Goal: Contribute content: Add original content to the website for others to see

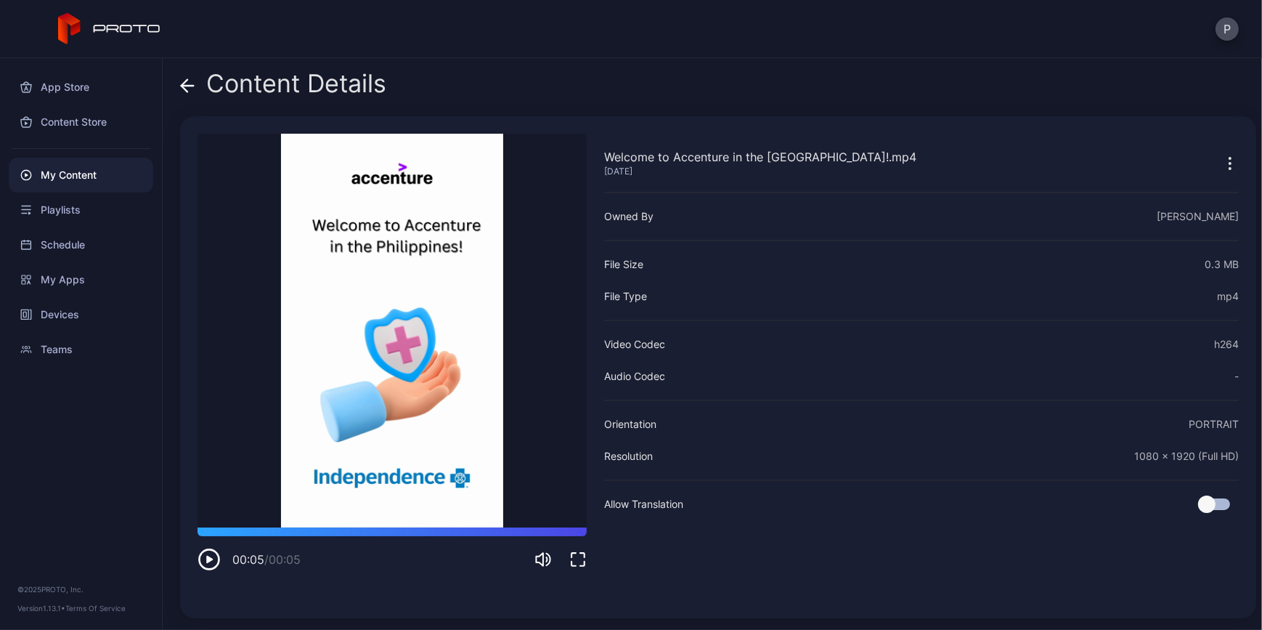
click at [81, 177] on div "My Content" at bounding box center [81, 175] width 145 height 35
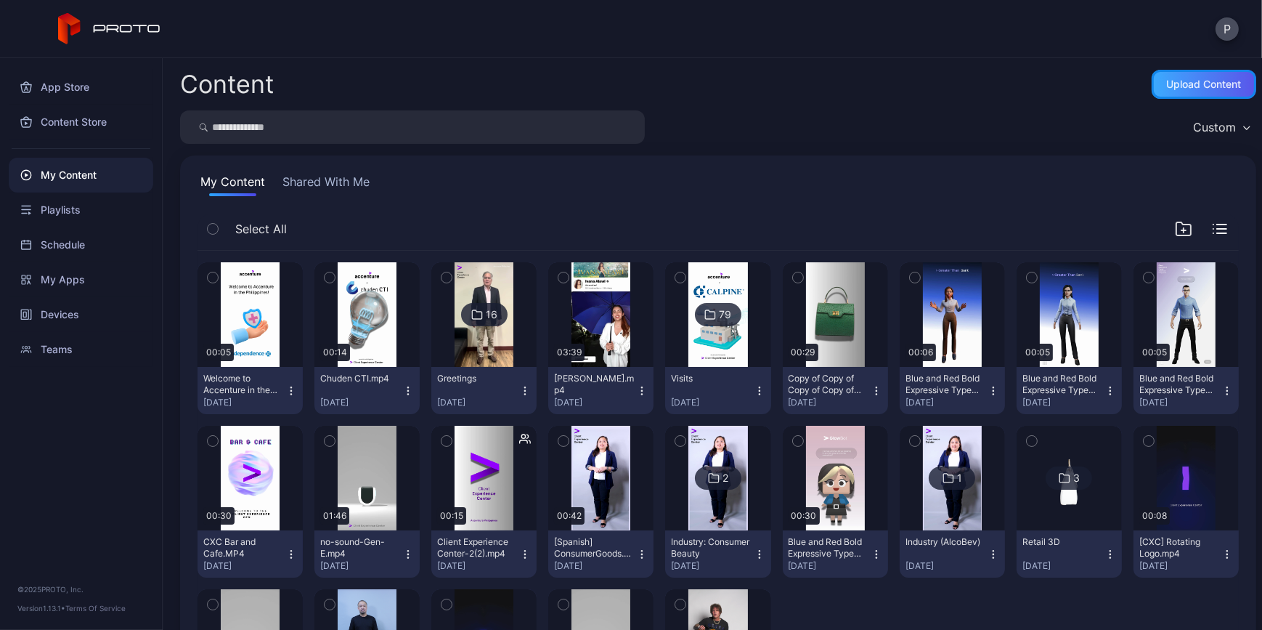
click at [1189, 88] on div "Upload Content" at bounding box center [1204, 84] width 75 height 12
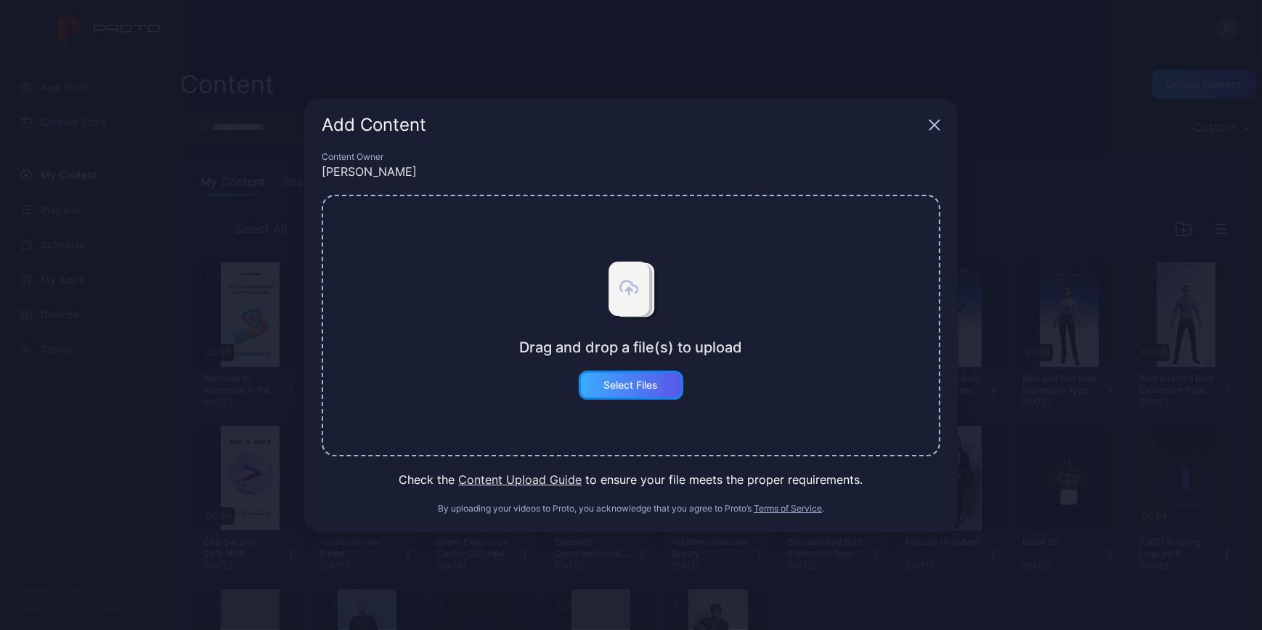
drag, startPoint x: 664, startPoint y: 380, endPoint x: 660, endPoint y: 392, distance: 13.1
click at [660, 392] on div "Select Files" at bounding box center [631, 384] width 105 height 29
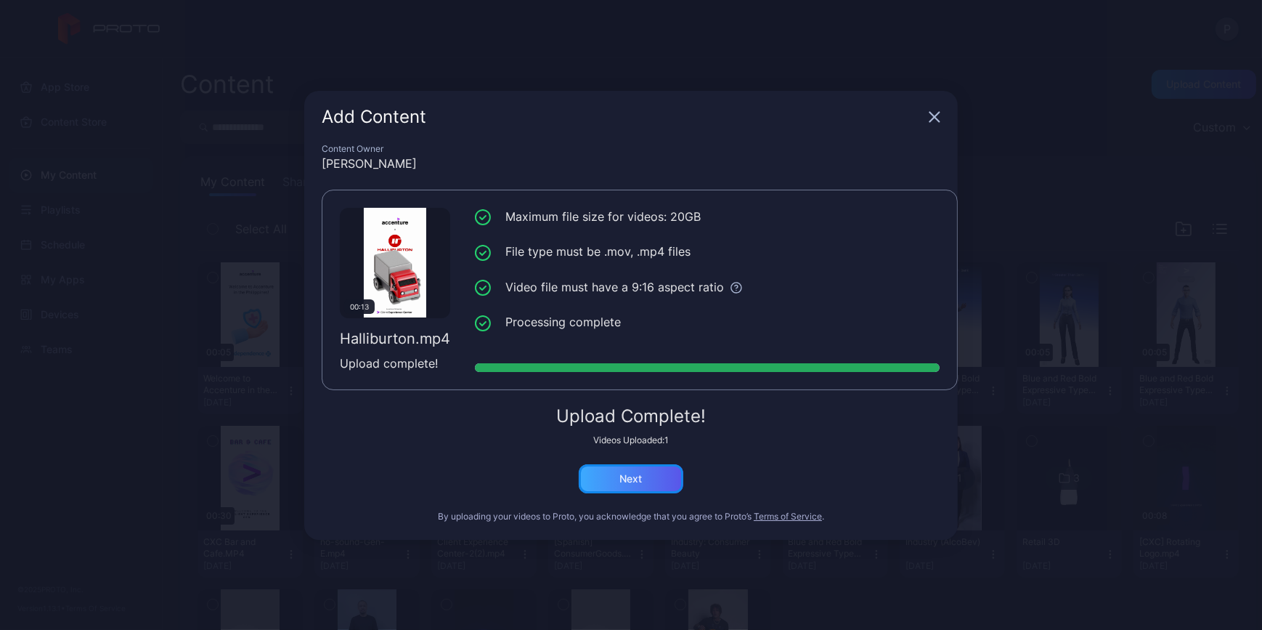
click at [667, 479] on div "Next" at bounding box center [631, 478] width 105 height 29
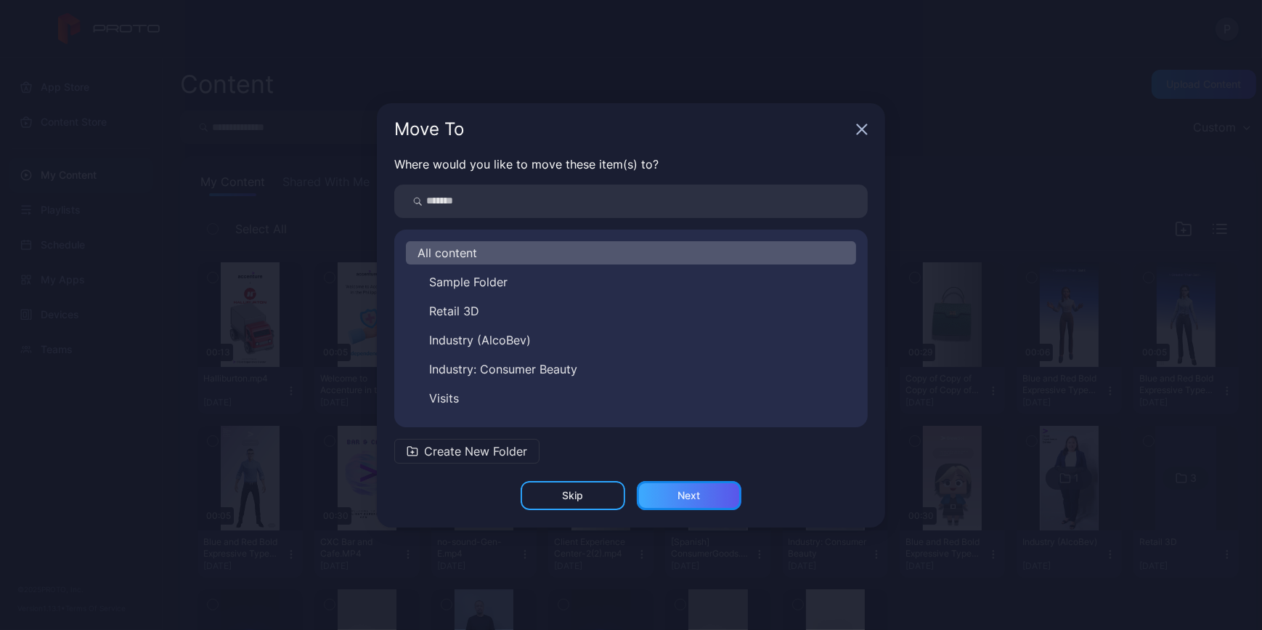
click at [719, 490] on div "Next" at bounding box center [689, 495] width 105 height 29
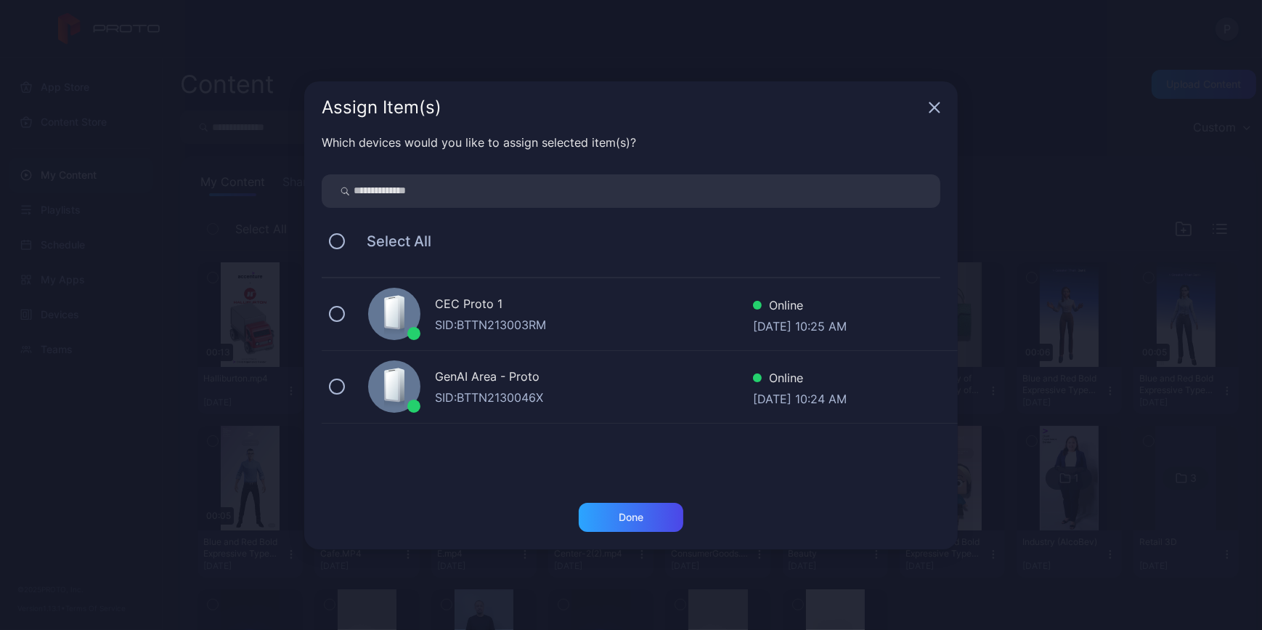
click at [327, 246] on div "Select All" at bounding box center [631, 241] width 619 height 30
click at [333, 239] on button at bounding box center [337, 241] width 16 height 16
click at [619, 511] on div "Done" at bounding box center [631, 517] width 25 height 12
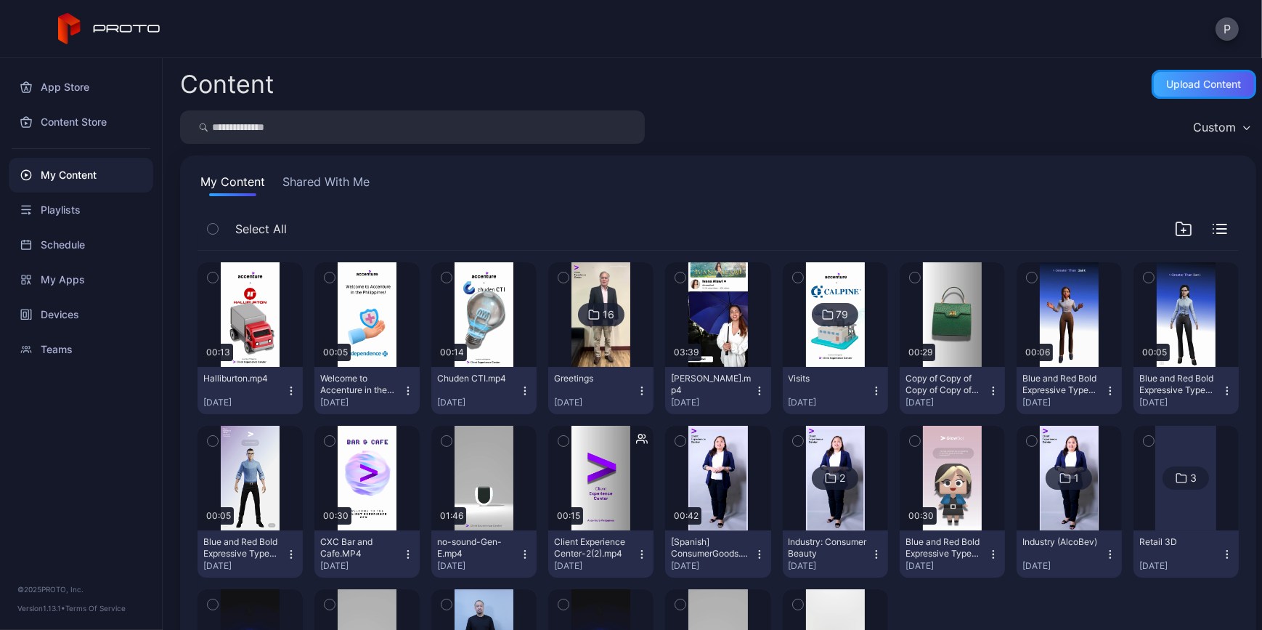
click at [1205, 77] on div "Upload Content" at bounding box center [1204, 84] width 105 height 29
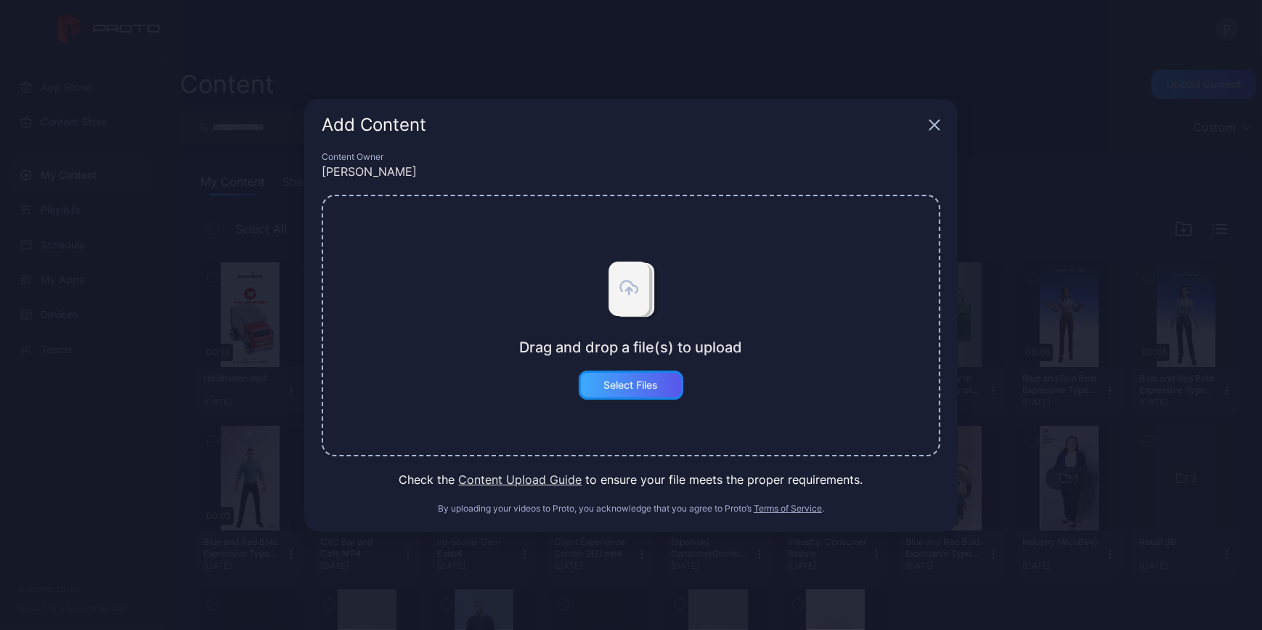
click at [649, 378] on div "Select Files" at bounding box center [631, 384] width 105 height 29
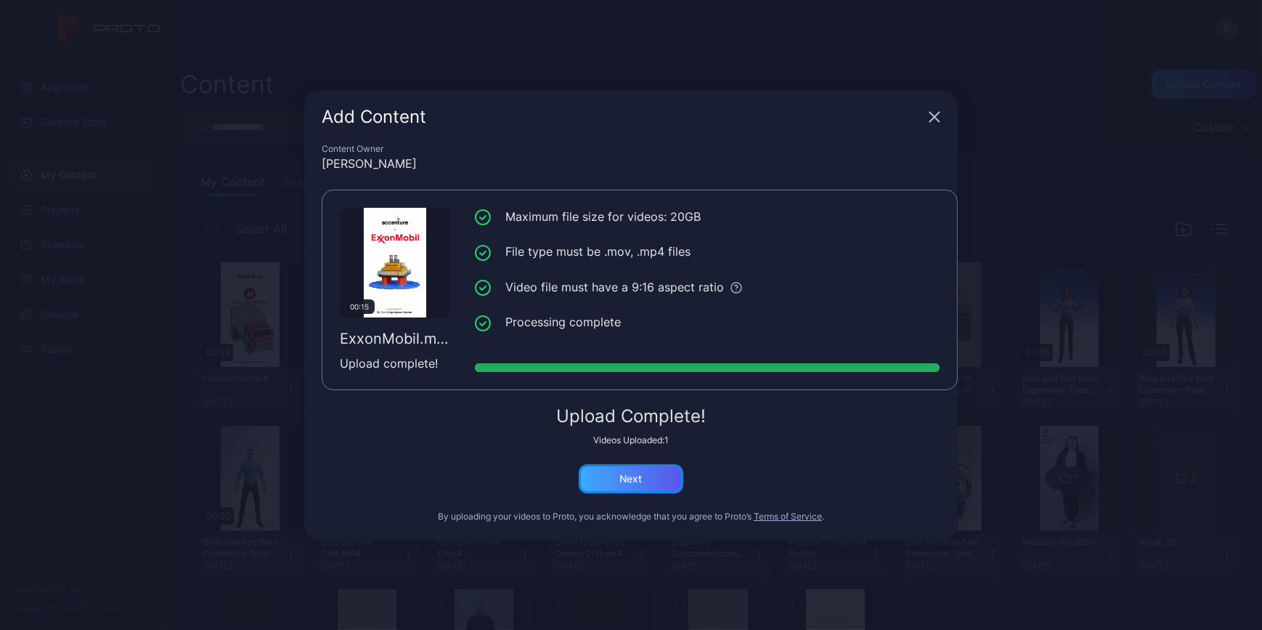
click at [646, 479] on div "Next" at bounding box center [631, 478] width 105 height 29
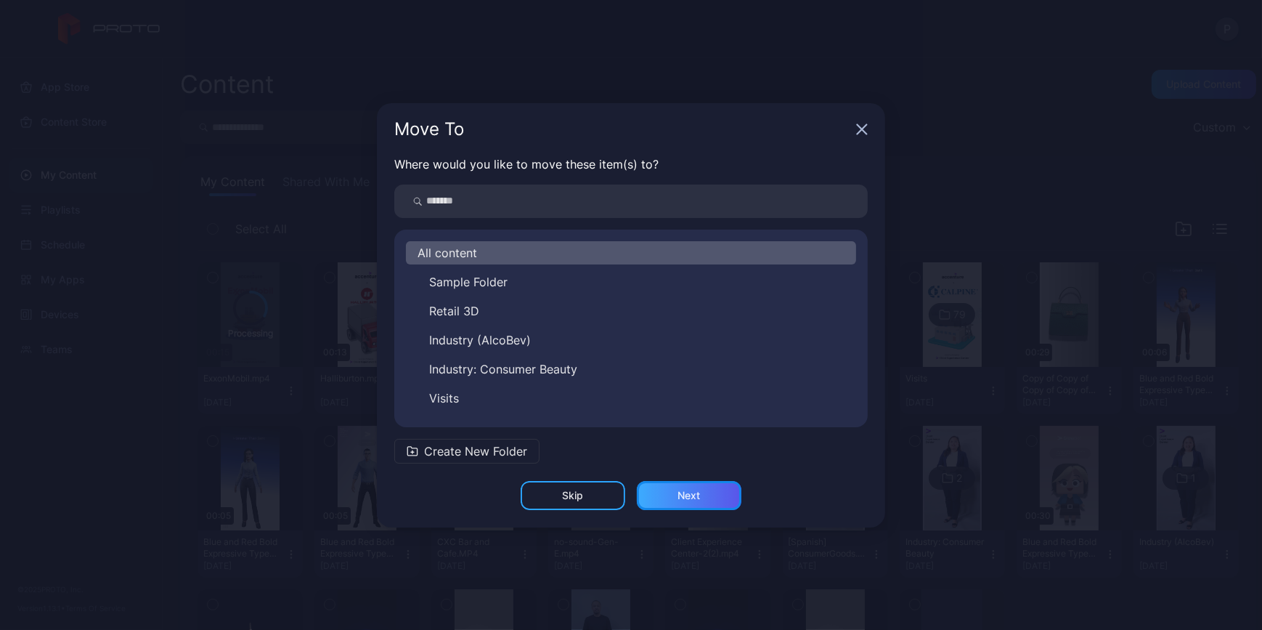
click at [704, 495] on div "Next" at bounding box center [689, 495] width 105 height 29
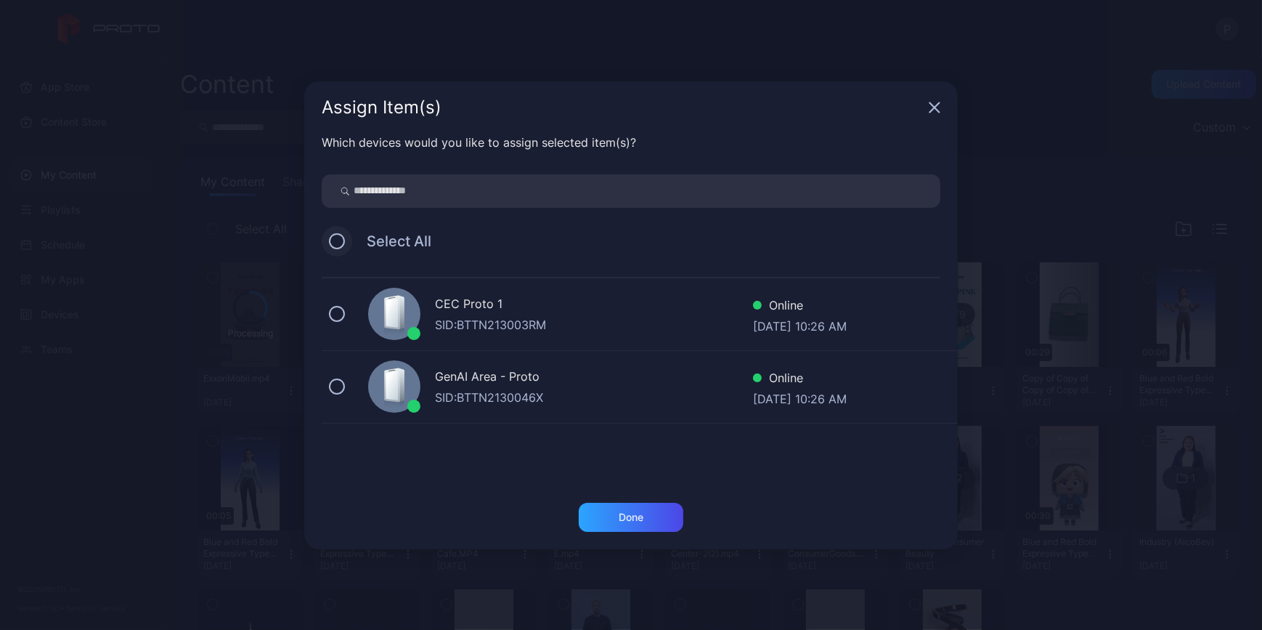
click at [342, 239] on button at bounding box center [337, 241] width 16 height 16
click at [660, 515] on div "Done" at bounding box center [631, 517] width 105 height 29
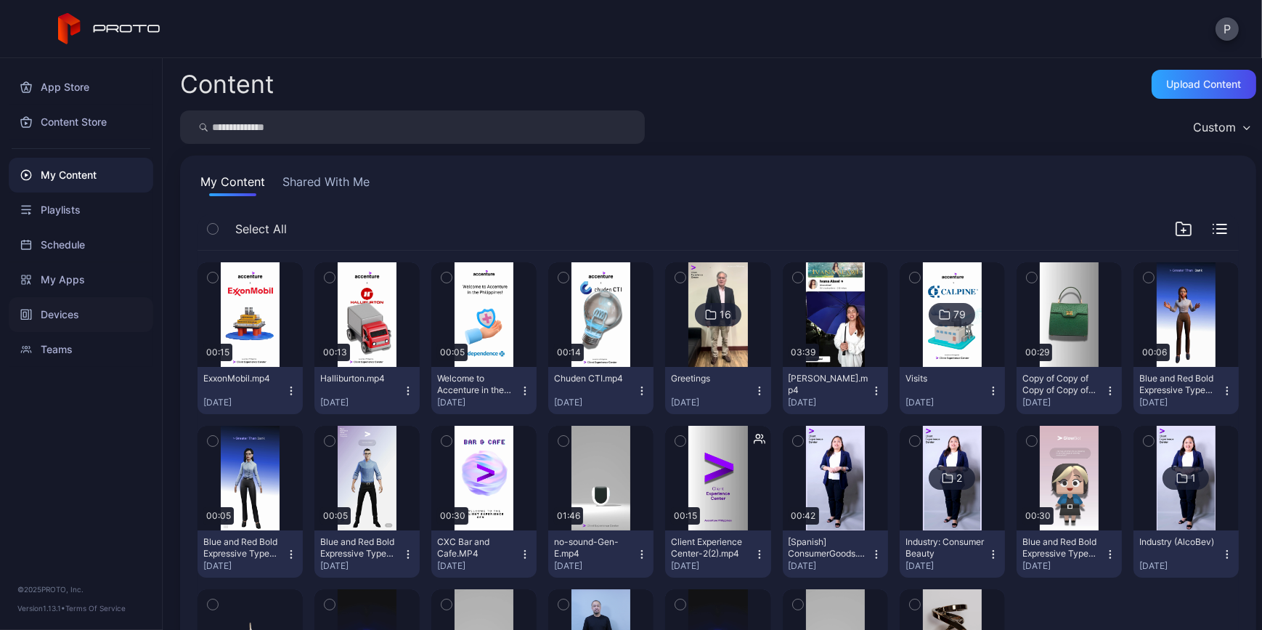
click at [70, 304] on div "Devices" at bounding box center [81, 314] width 145 height 35
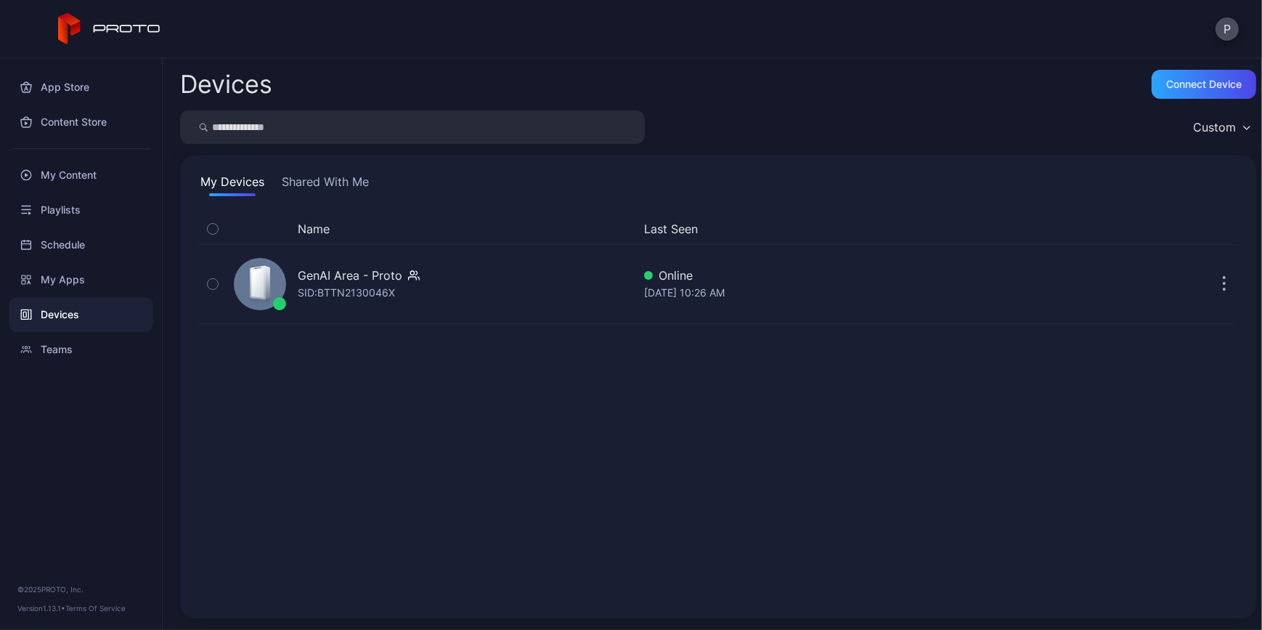
click at [218, 221] on button "button" at bounding box center [213, 228] width 30 height 30
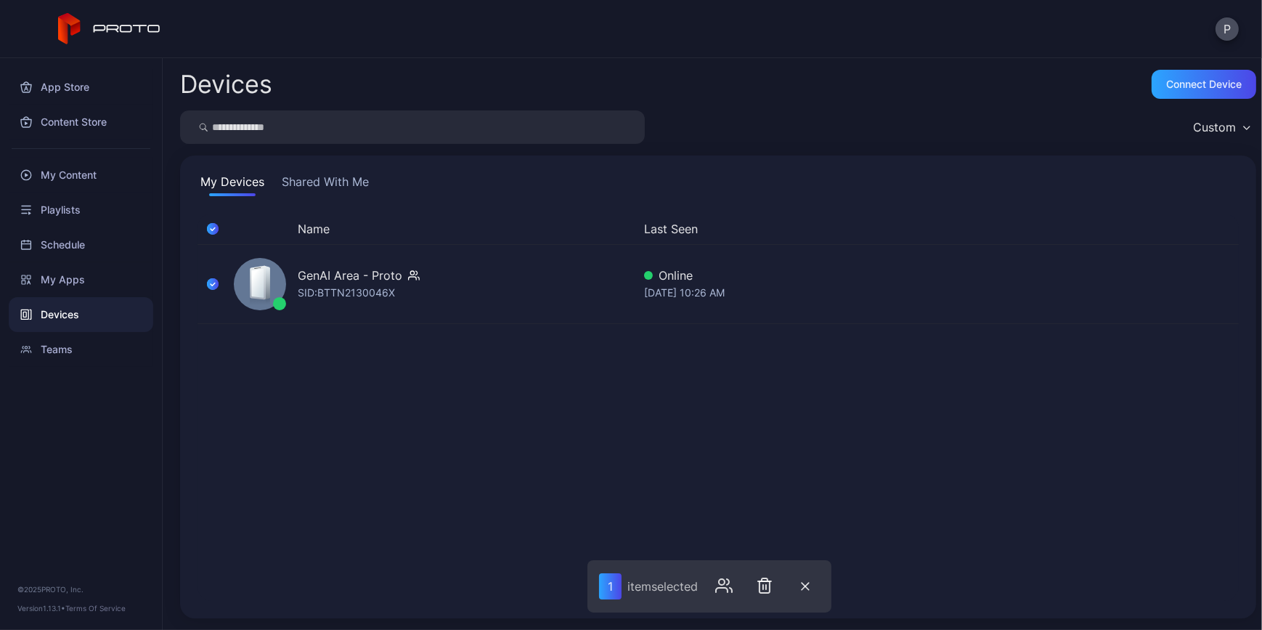
click at [219, 233] on button "button" at bounding box center [213, 228] width 30 height 30
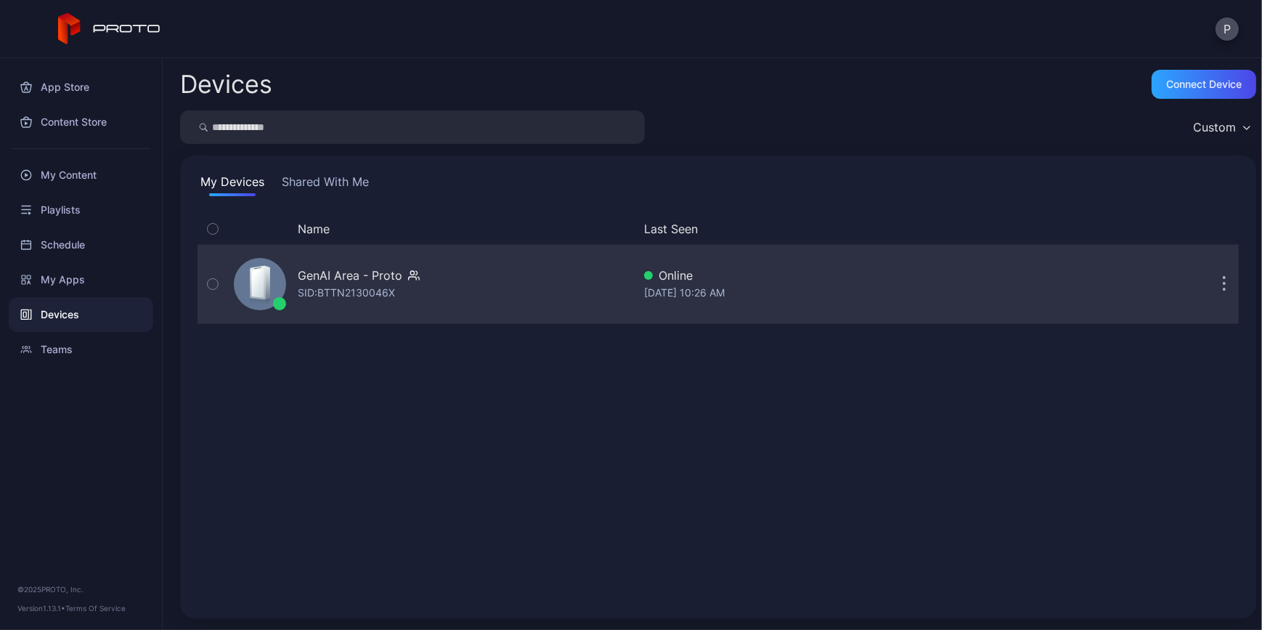
click at [219, 280] on button "button" at bounding box center [213, 284] width 30 height 78
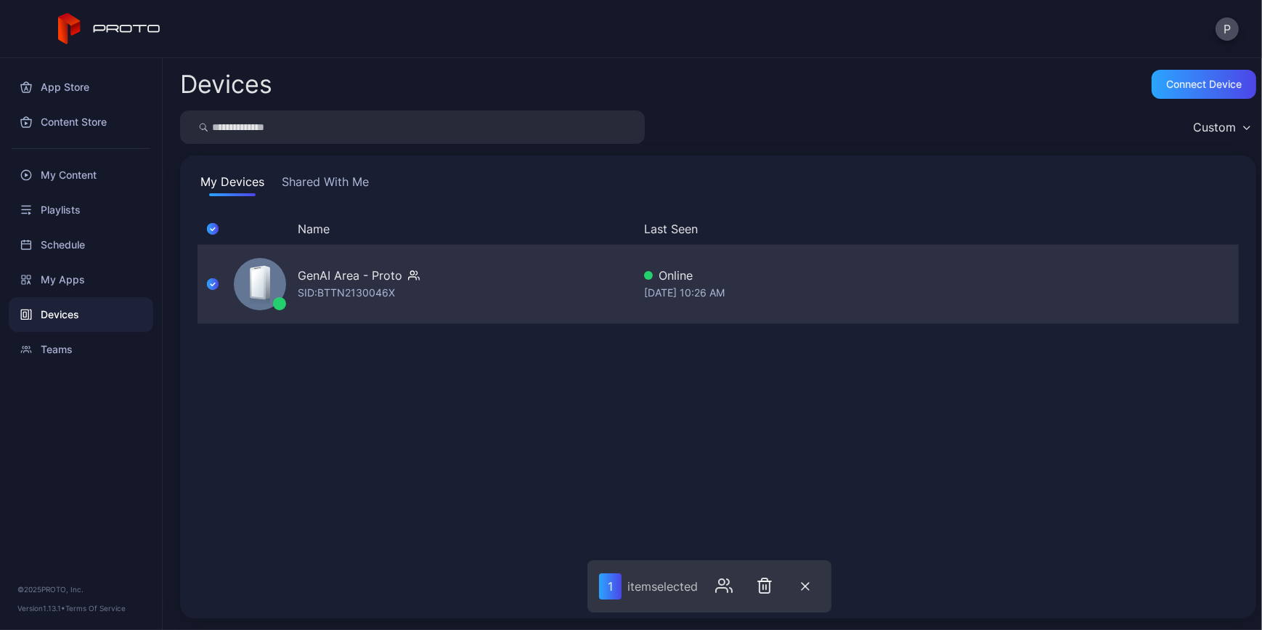
click at [349, 284] on div "SID: BTTN2130046X" at bounding box center [346, 292] width 97 height 17
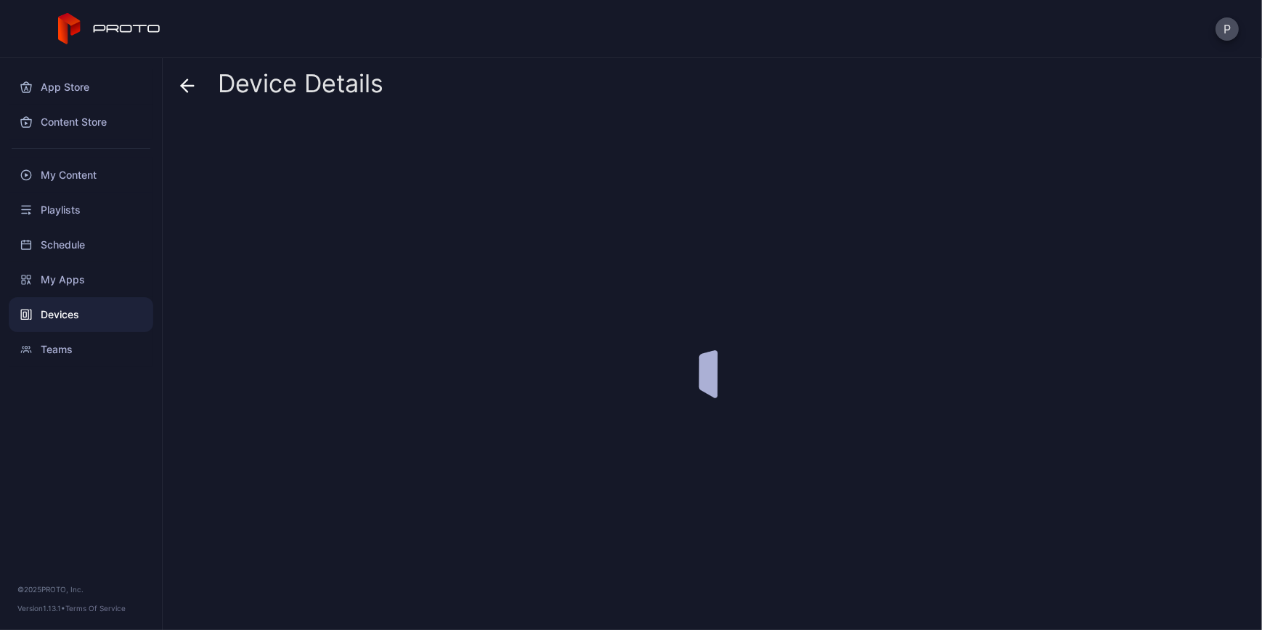
click at [349, 283] on div at bounding box center [718, 367] width 1076 height 502
